Goal: Navigation & Orientation: Find specific page/section

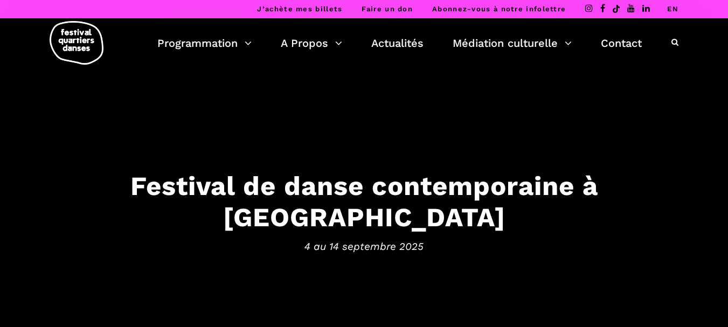
click at [672, 8] on link "EN" at bounding box center [672, 9] width 11 height 8
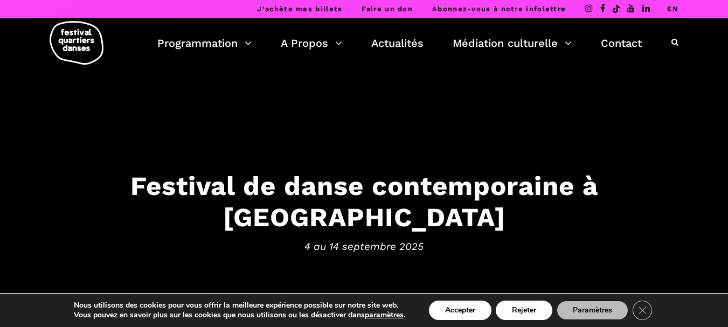
click at [673, 8] on link "EN" at bounding box center [672, 9] width 11 height 8
